Goal: Transaction & Acquisition: Purchase product/service

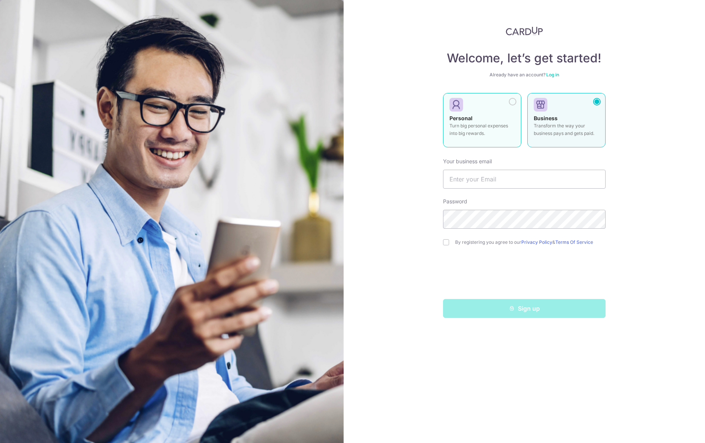
click at [510, 104] on div at bounding box center [513, 102] width 8 height 8
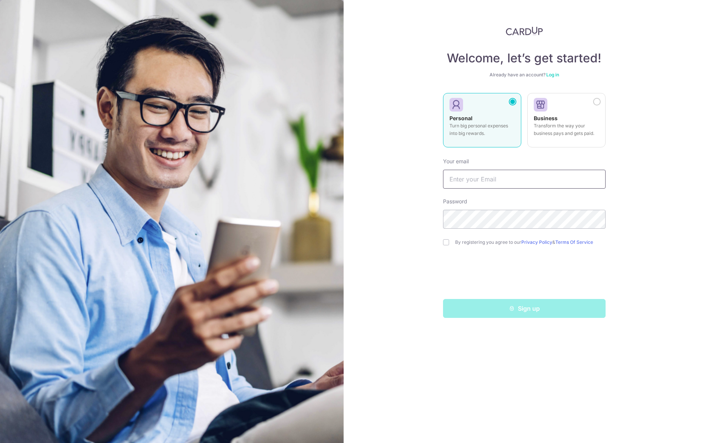
click at [478, 181] on input "text" at bounding box center [524, 179] width 162 height 19
type input "[PERSON_NAME][EMAIL_ADDRESS][DOMAIN_NAME]"
click at [446, 243] on input "checkbox" at bounding box center [446, 242] width 6 height 6
checkbox input "true"
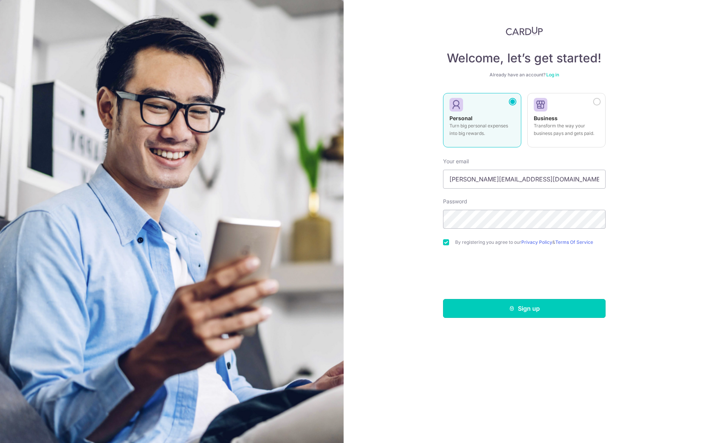
click at [532, 309] on button "Sign up" at bounding box center [524, 308] width 162 height 19
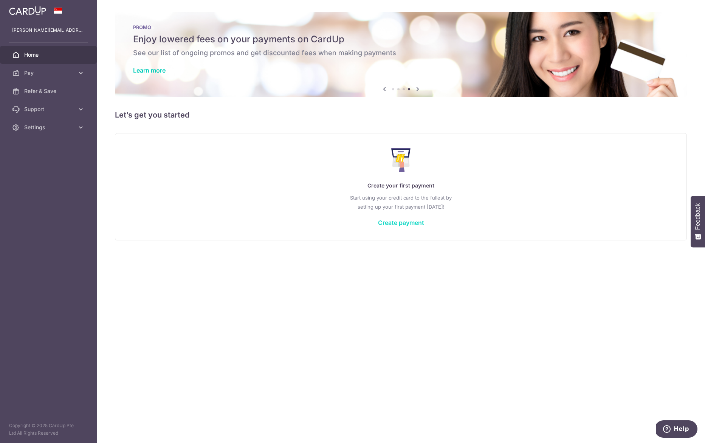
click at [395, 223] on link "Create payment" at bounding box center [401, 223] width 46 height 8
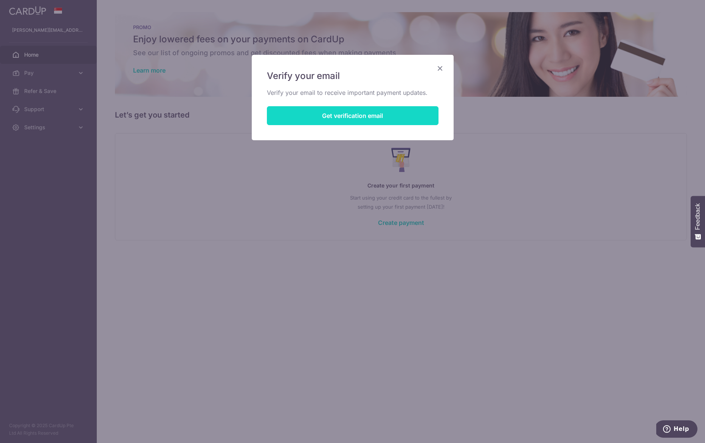
click at [390, 121] on button "Get verification email" at bounding box center [353, 115] width 172 height 19
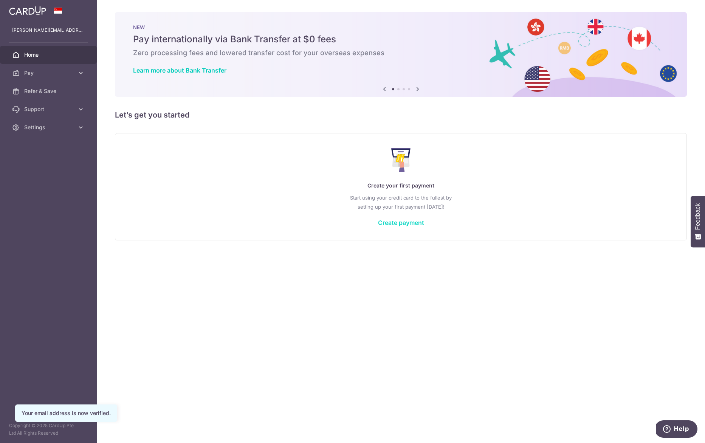
click at [395, 221] on link "Create payment" at bounding box center [401, 223] width 46 height 8
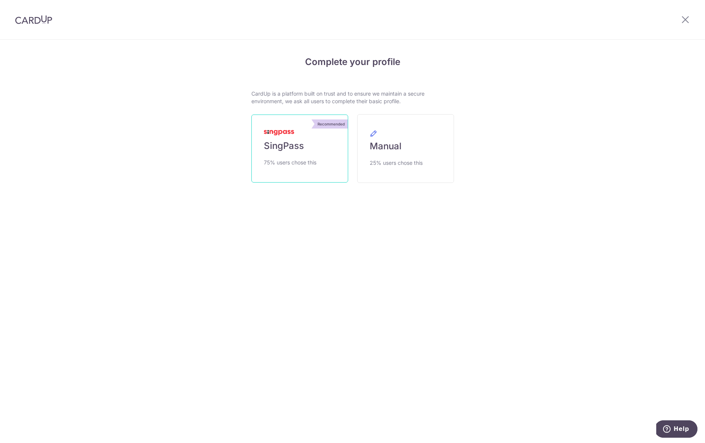
click at [270, 144] on span "SingPass" at bounding box center [284, 146] width 40 height 12
click at [283, 146] on span "SingPass" at bounding box center [284, 146] width 40 height 12
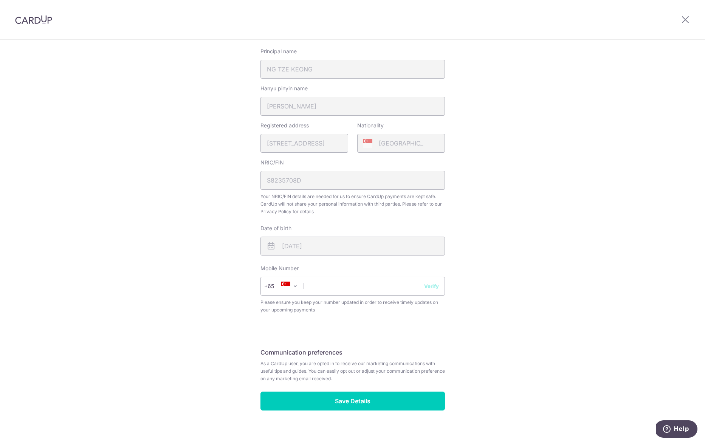
scroll to position [139, 0]
click at [352, 286] on input "text" at bounding box center [352, 285] width 184 height 19
type input "81334553"
click at [437, 288] on button "Verify" at bounding box center [431, 285] width 15 height 8
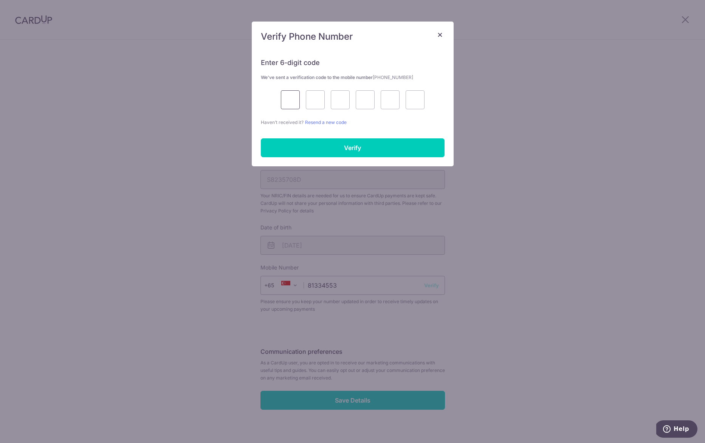
click at [288, 100] on input "text" at bounding box center [290, 99] width 19 height 19
type input "1"
type input "2"
type input "3"
type input "0"
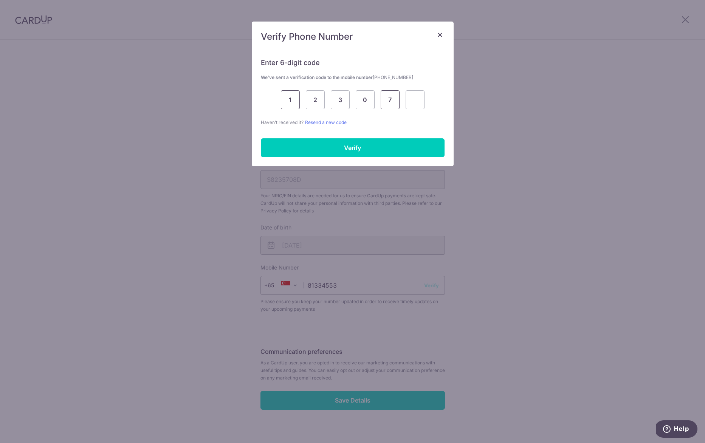
type input "7"
type input "4"
click at [337, 152] on input "Verify" at bounding box center [353, 147] width 184 height 19
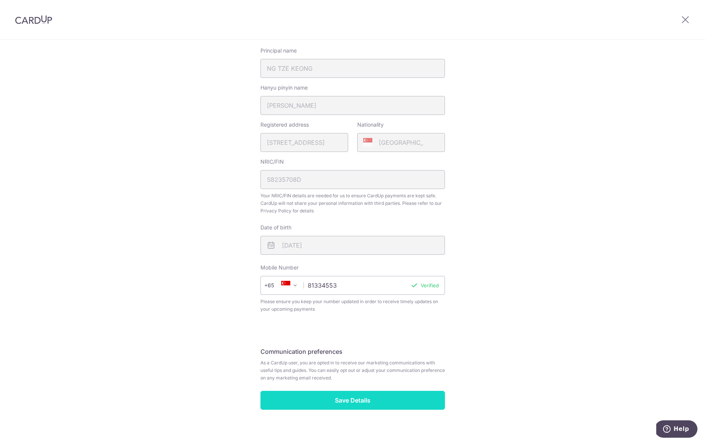
click at [354, 396] on input "Save Details" at bounding box center [352, 400] width 184 height 19
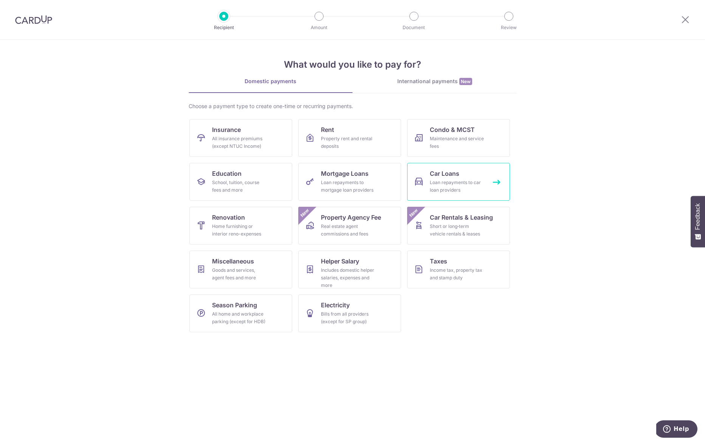
click at [455, 187] on div "Loan repayments to car loan providers" at bounding box center [457, 186] width 54 height 15
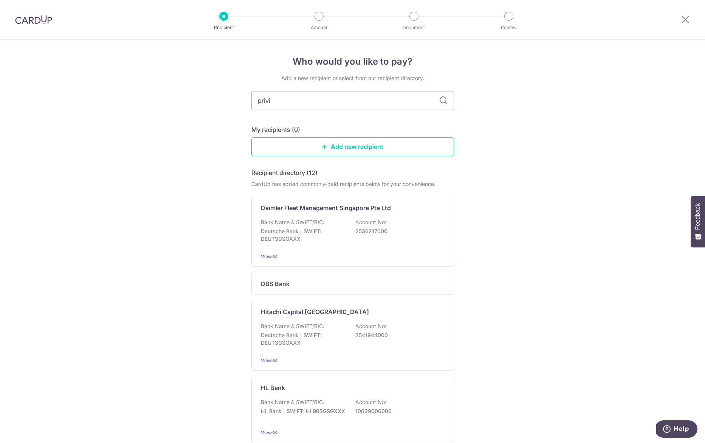
type input "privil"
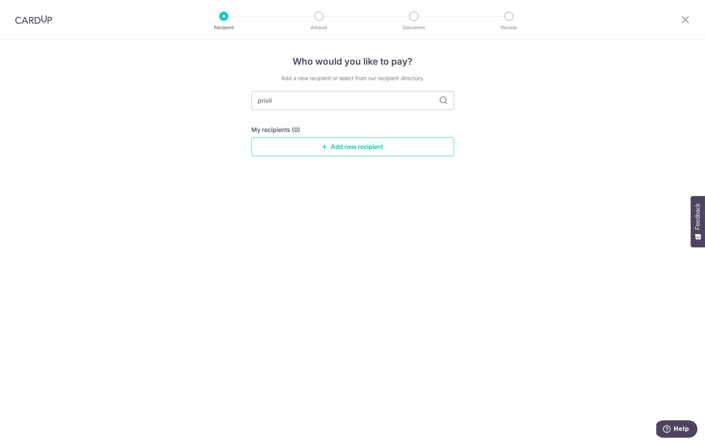
type input "privile"
click at [364, 150] on link "Add new recipient" at bounding box center [352, 146] width 203 height 19
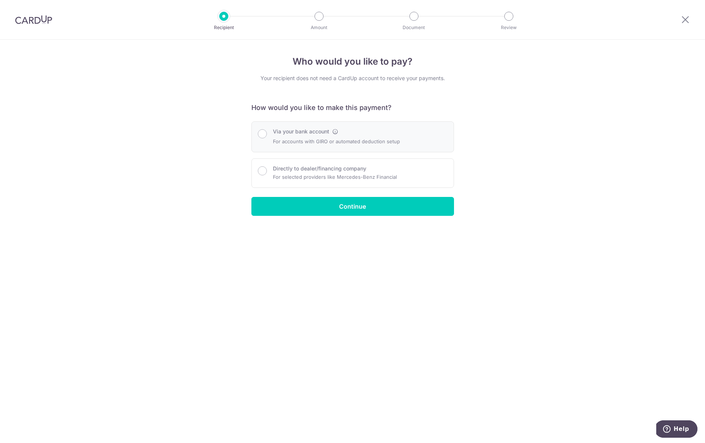
click at [304, 136] on div "Via your bank account For accounts with GIRO or automated deduction setup" at bounding box center [336, 137] width 127 height 18
radio input "true"
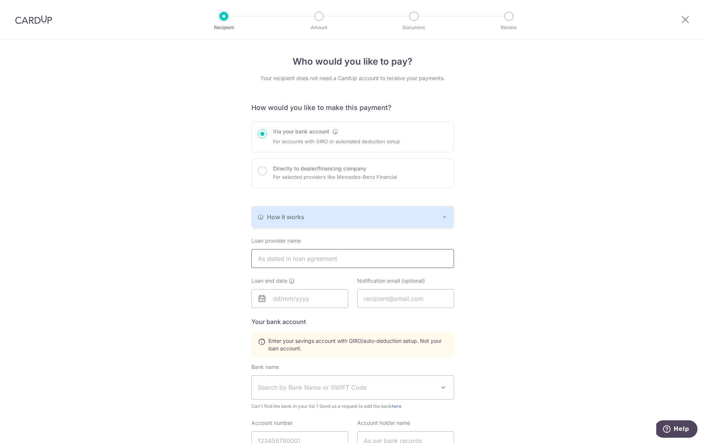
click at [345, 260] on input "text" at bounding box center [352, 258] width 203 height 19
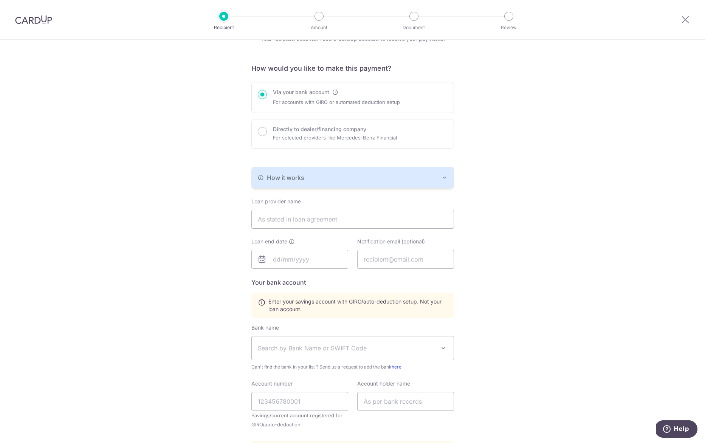
scroll to position [40, 0]
